Goal: Task Accomplishment & Management: Manage account settings

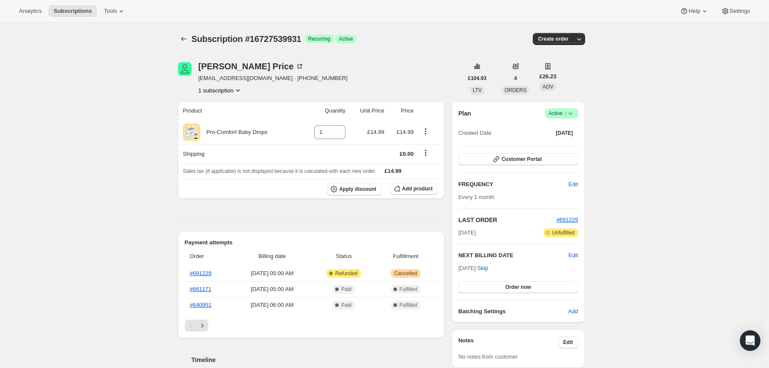
click at [575, 115] on icon at bounding box center [570, 113] width 9 height 9
click at [558, 145] on span "Cancel subscription" at bounding box center [565, 145] width 48 height 6
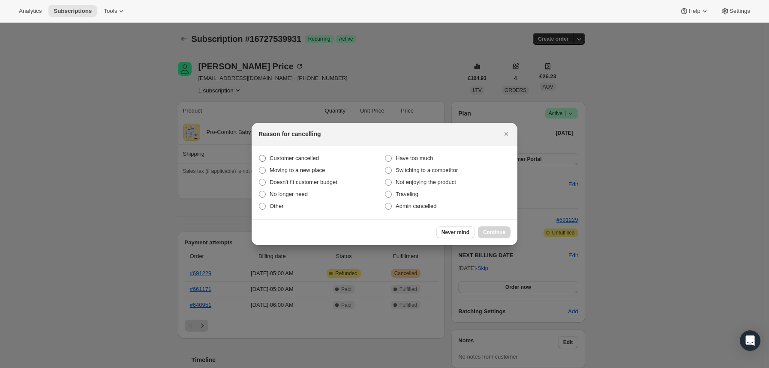
click at [302, 157] on span "Customer cancelled" at bounding box center [293, 158] width 49 height 6
click at [259, 156] on input "Customer cancelled" at bounding box center [259, 155] width 0 height 0
radio input "true"
click at [489, 229] on button "Continue" at bounding box center [494, 233] width 33 height 12
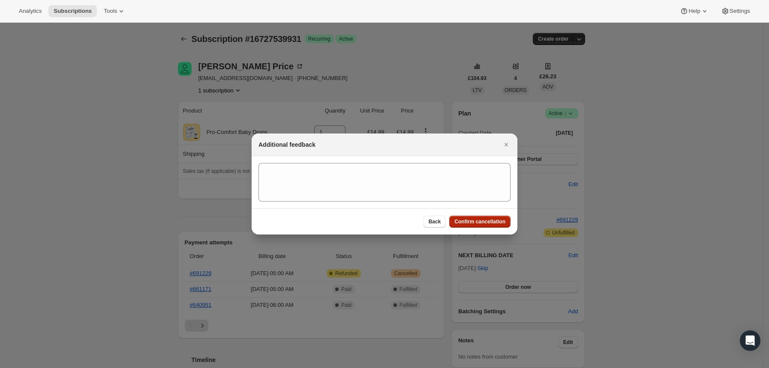
click at [479, 223] on span "Confirm cancellation" at bounding box center [479, 221] width 51 height 7
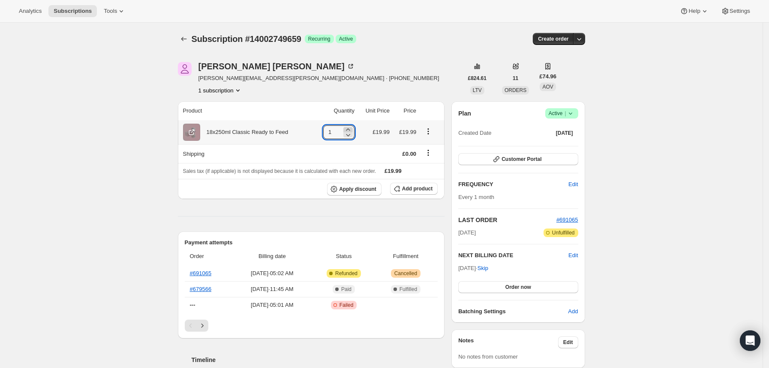
click at [350, 129] on icon at bounding box center [348, 130] width 9 height 9
type input "2"
click at [523, 288] on span "Order now" at bounding box center [518, 287] width 26 height 7
click at [523, 288] on span "Click to confirm" at bounding box center [517, 287] width 39 height 7
